Goal: Task Accomplishment & Management: Manage account settings

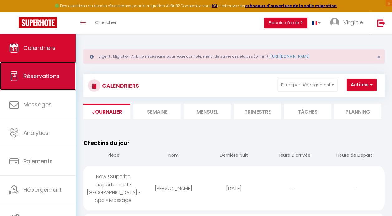
click at [55, 77] on span "Réservations" at bounding box center [41, 76] width 36 height 8
select select "not_cancelled"
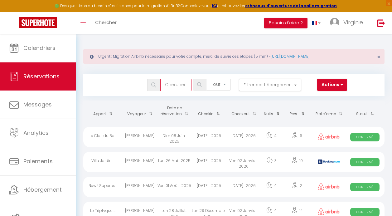
click at [173, 85] on input "text" at bounding box center [175, 85] width 31 height 12
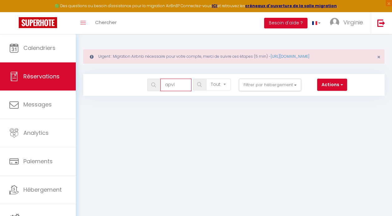
type input "apv"
select select
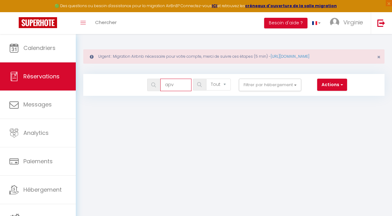
select select
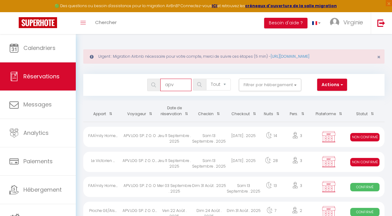
type input "apv"
click at [195, 134] on div "Sam 13 Septembre . 2025" at bounding box center [209, 137] width 35 height 20
select select "KO"
select select "0"
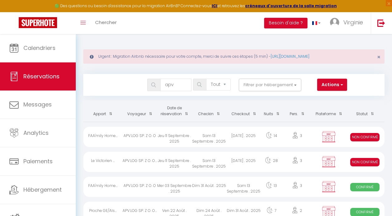
select select "0"
select select "1"
select select
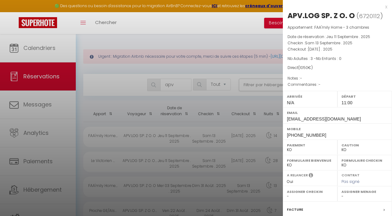
select select "36925"
select select "46264"
click at [203, 109] on div at bounding box center [196, 108] width 392 height 216
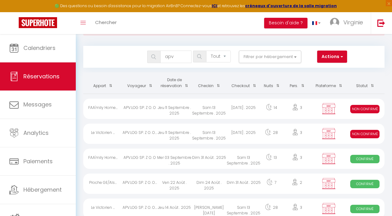
scroll to position [31, 0]
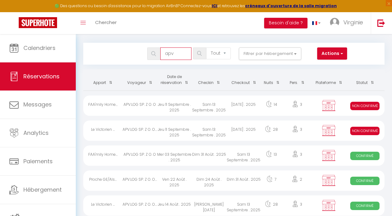
click at [183, 55] on input "apv" at bounding box center [175, 53] width 31 height 12
type input "a"
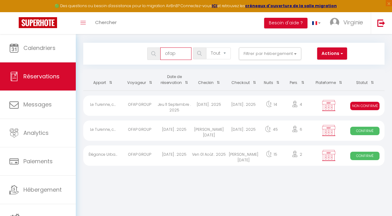
type input "ofap"
